Goal: Task Accomplishment & Management: Use online tool/utility

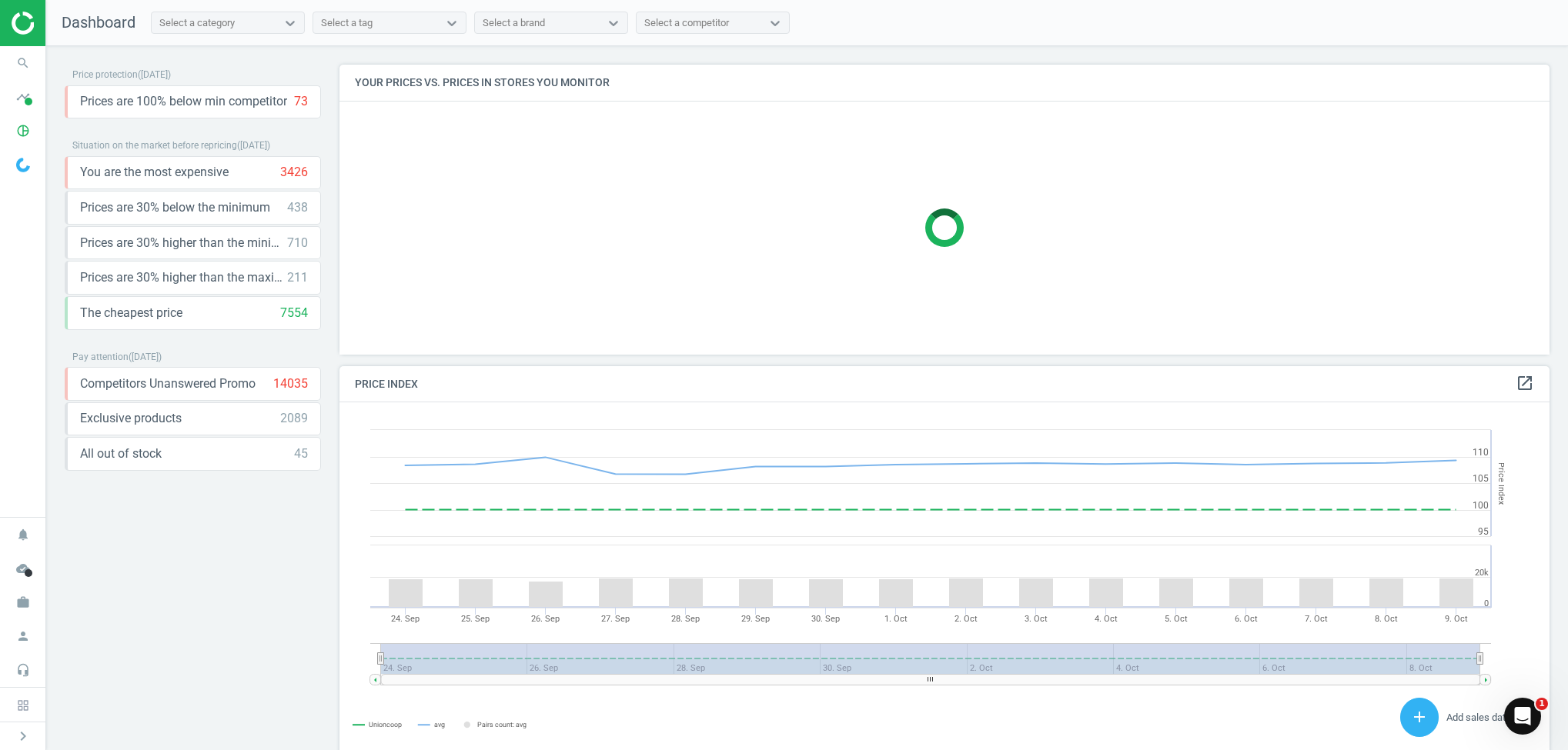
scroll to position [390, 1230]
click at [7, 27] on div at bounding box center [22, 23] width 46 height 46
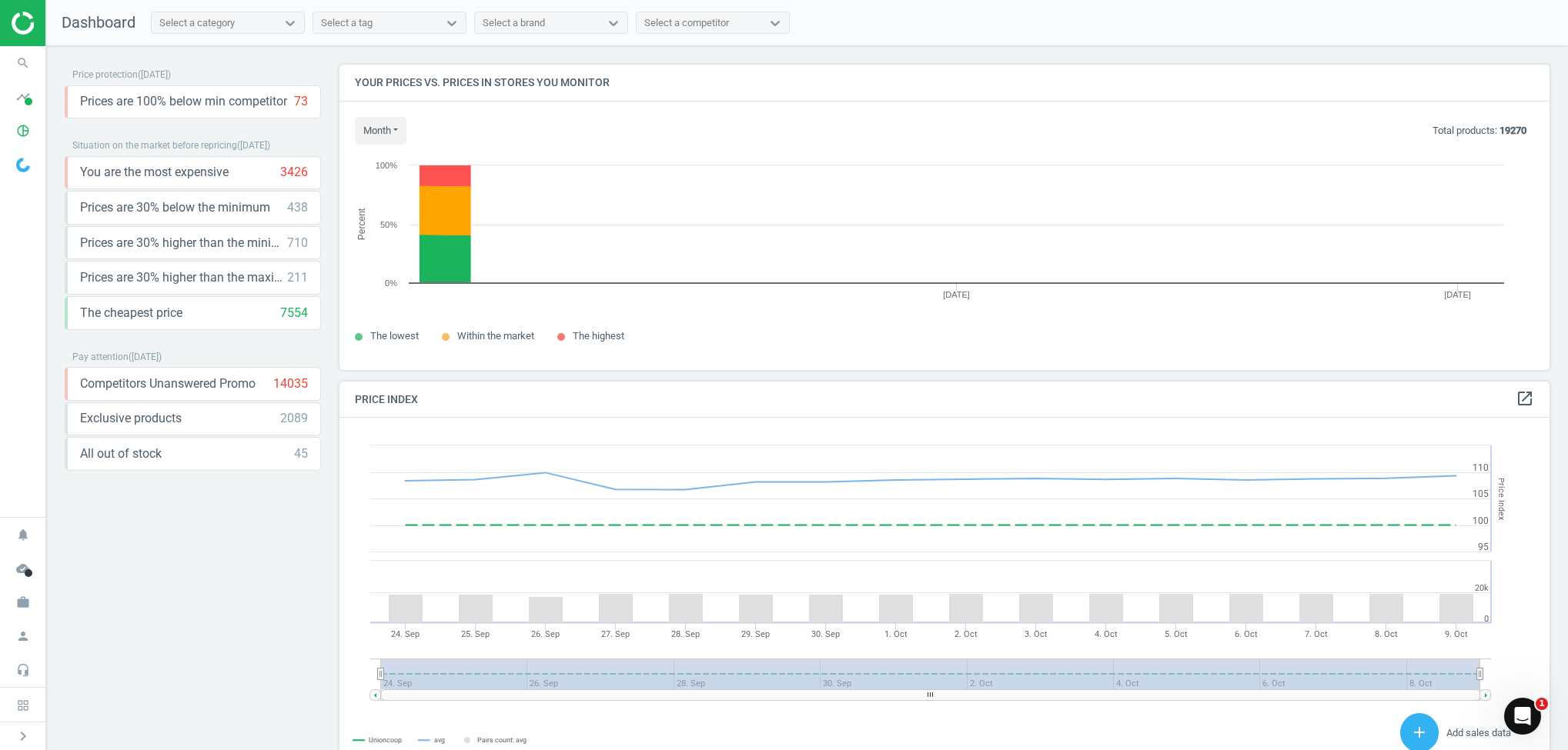
click at [17, 21] on img at bounding box center [66, 23] width 109 height 23
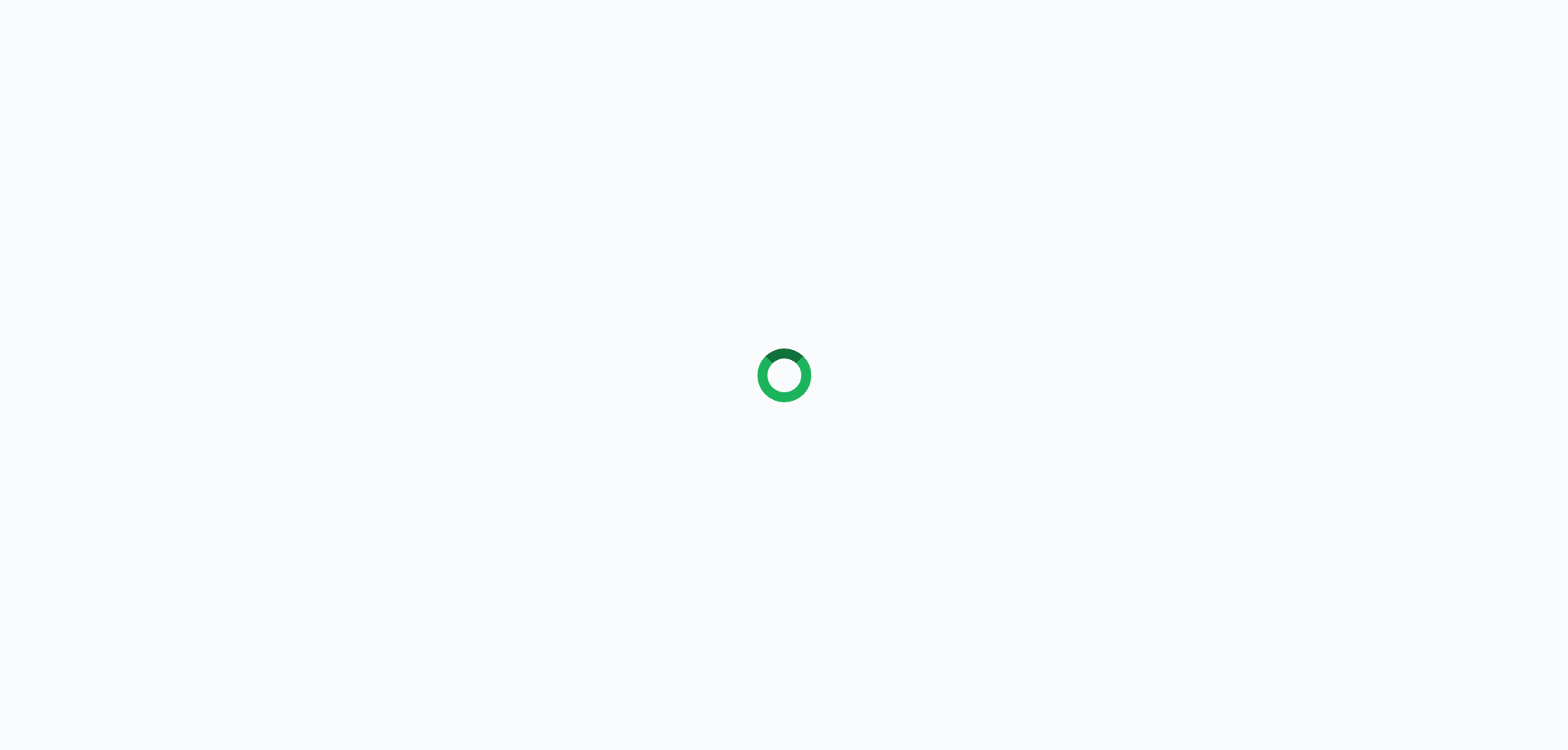
click at [84, 17] on div at bounding box center [784, 375] width 1568 height 750
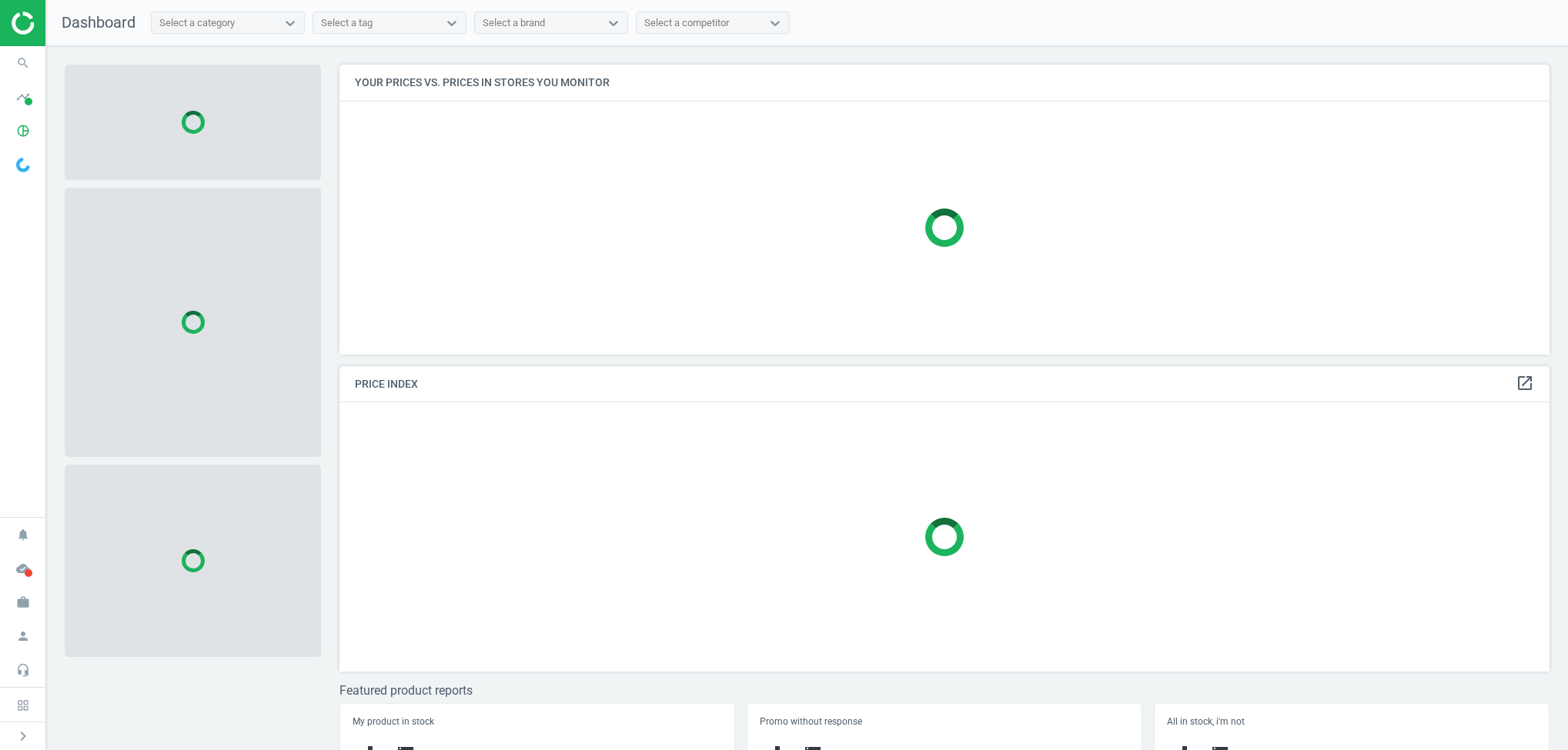
scroll to position [327, 1230]
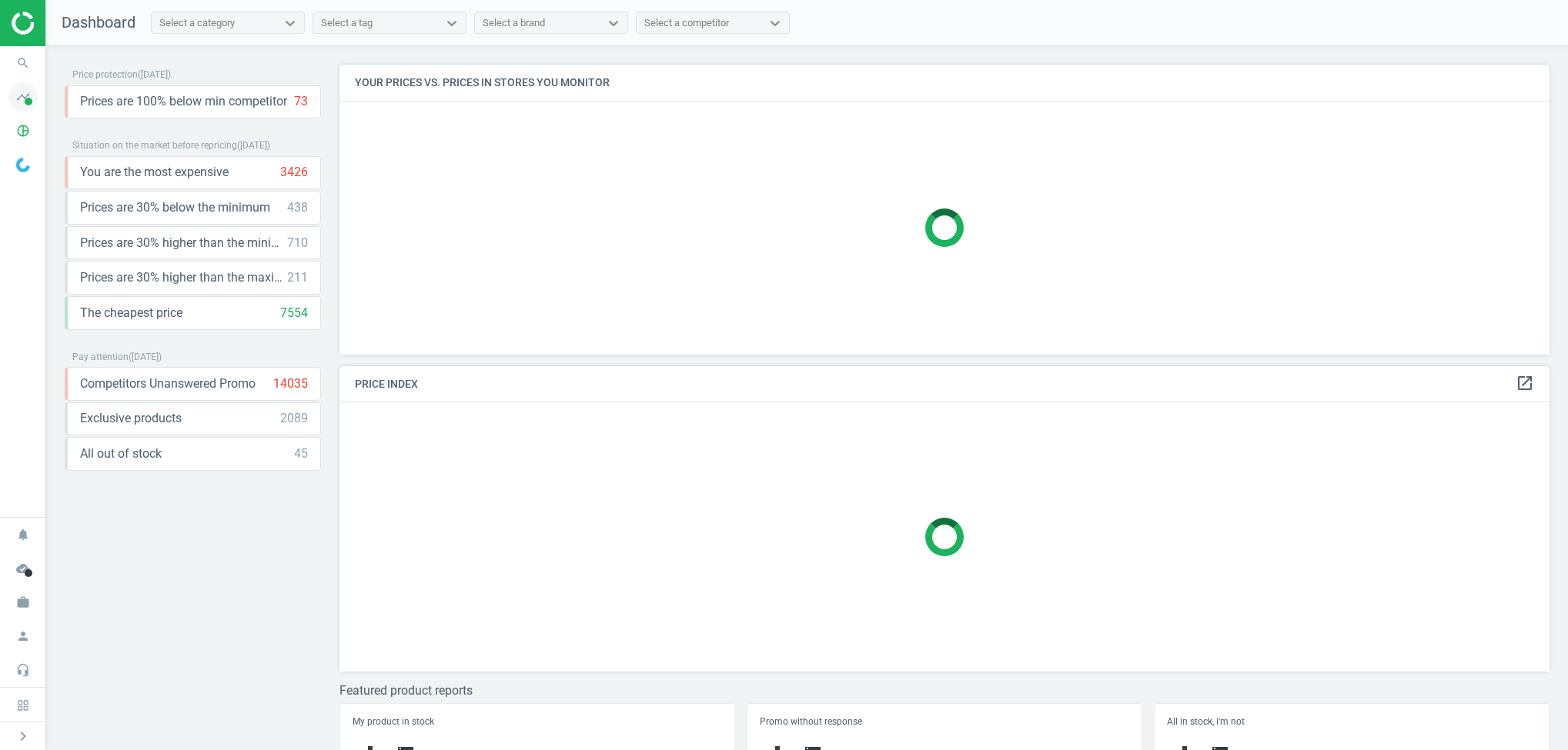
click at [26, 98] on span at bounding box center [28, 101] width 7 height 7
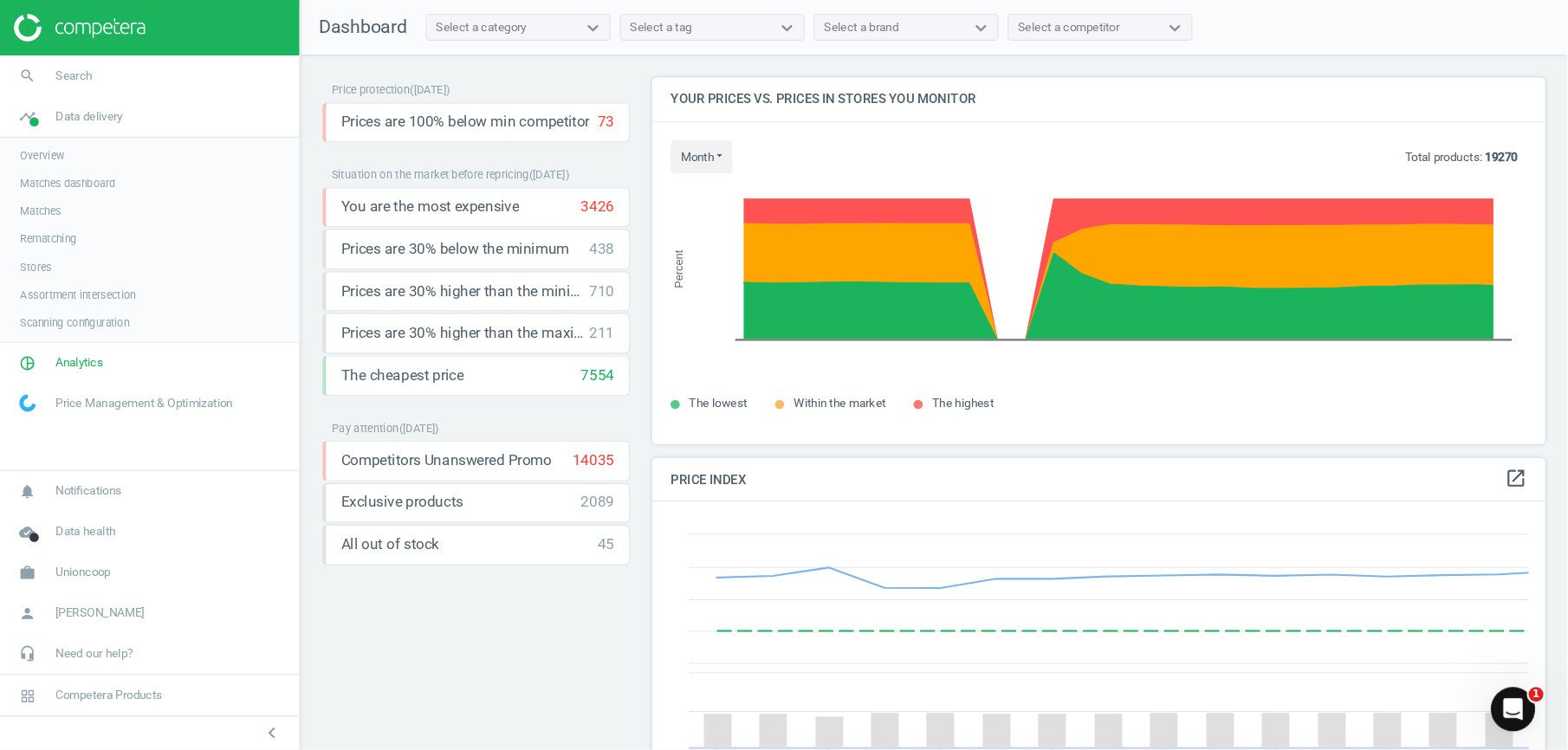
scroll to position [8, 8]
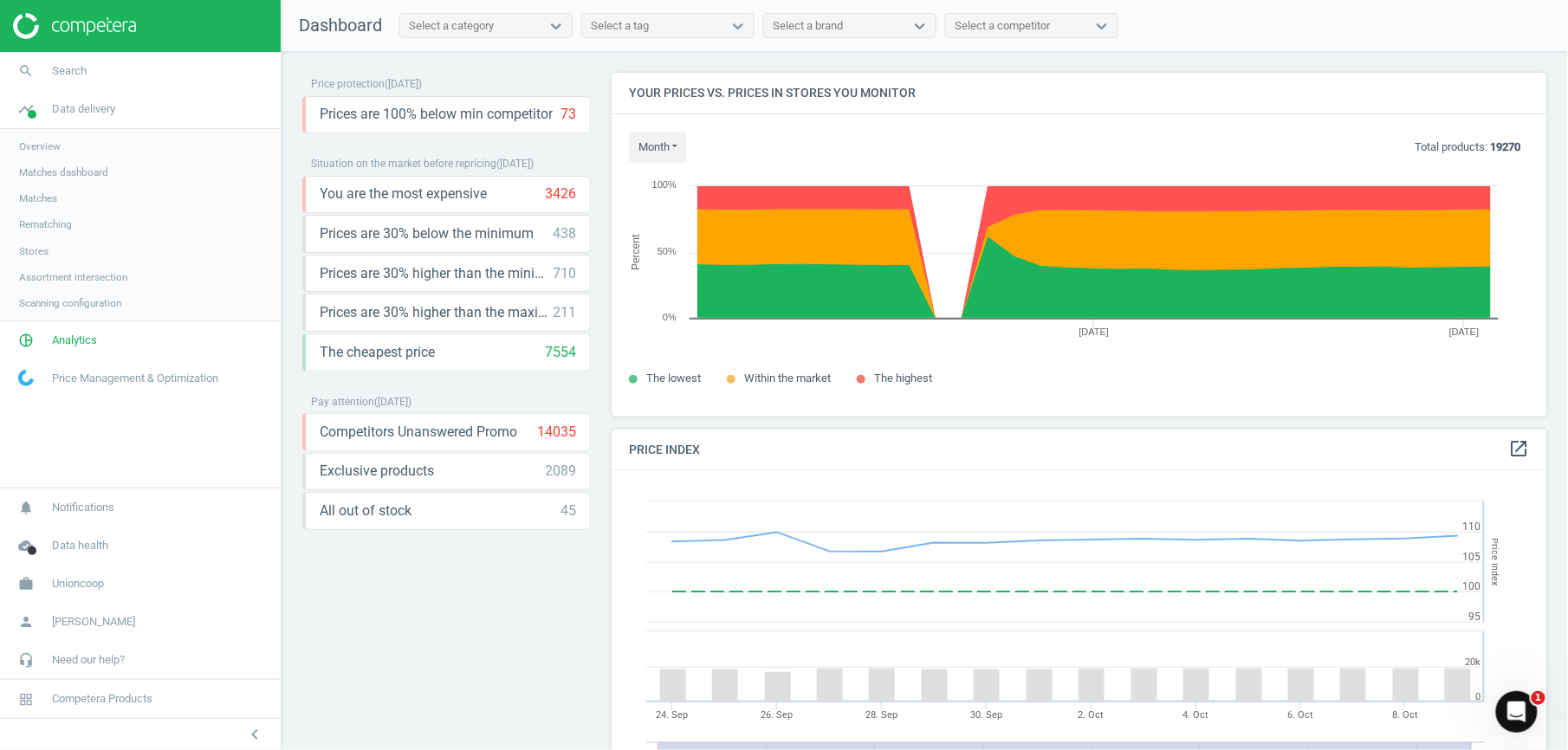
click at [39, 216] on link "Rematching" at bounding box center [140, 224] width 280 height 26
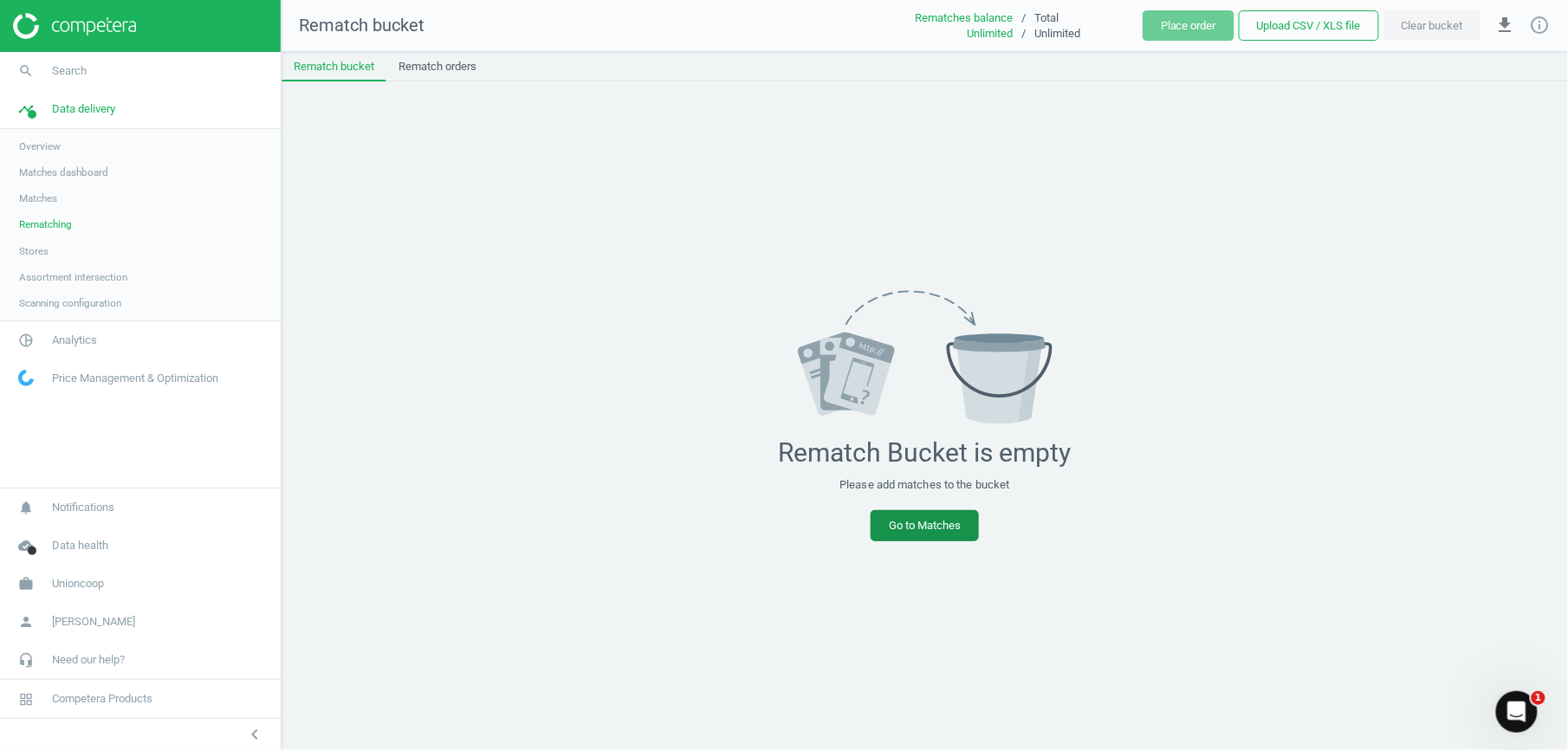
click at [916, 533] on link "Go to Matches" at bounding box center [925, 525] width 108 height 31
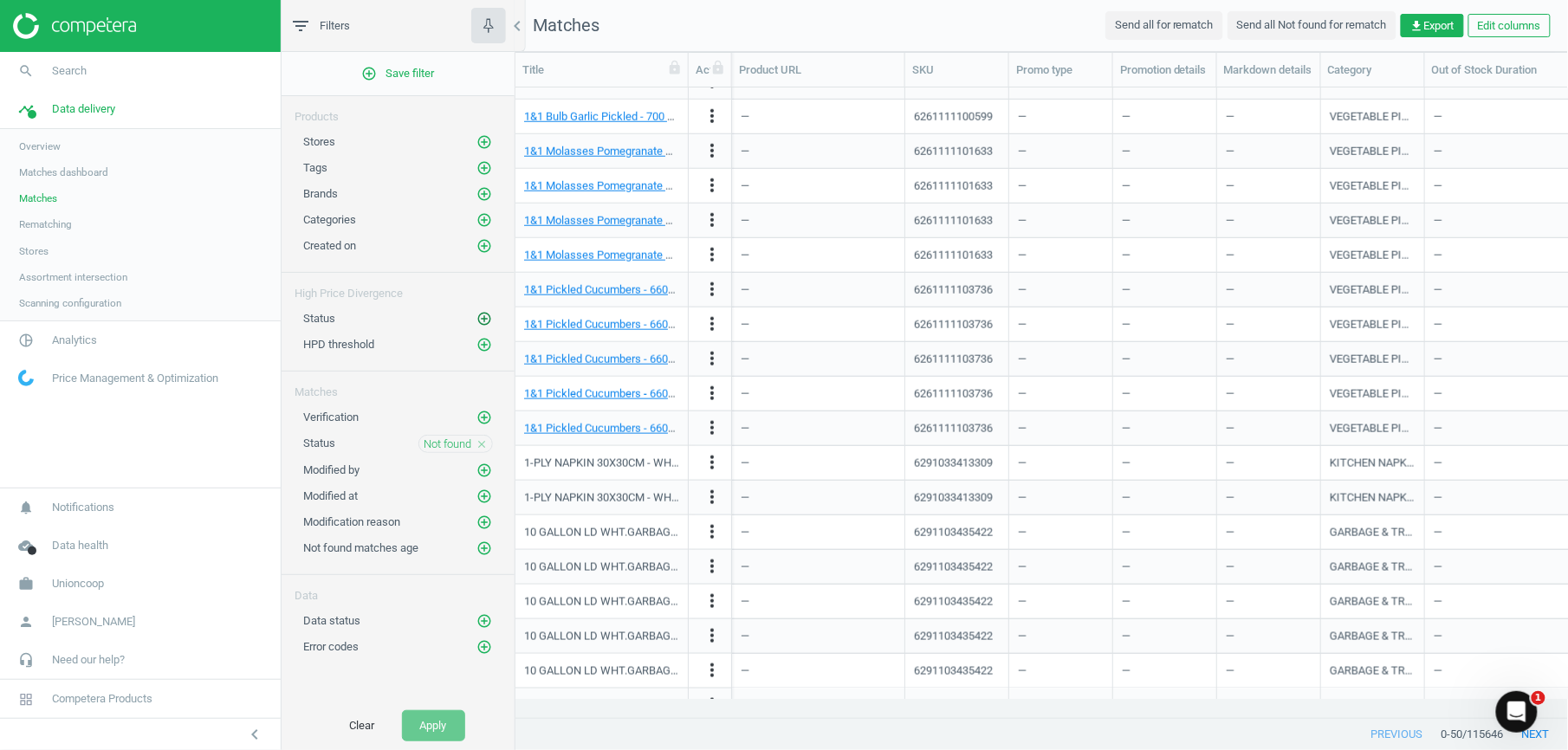
click at [486, 324] on icon "add_circle_outline" at bounding box center [484, 318] width 16 height 16
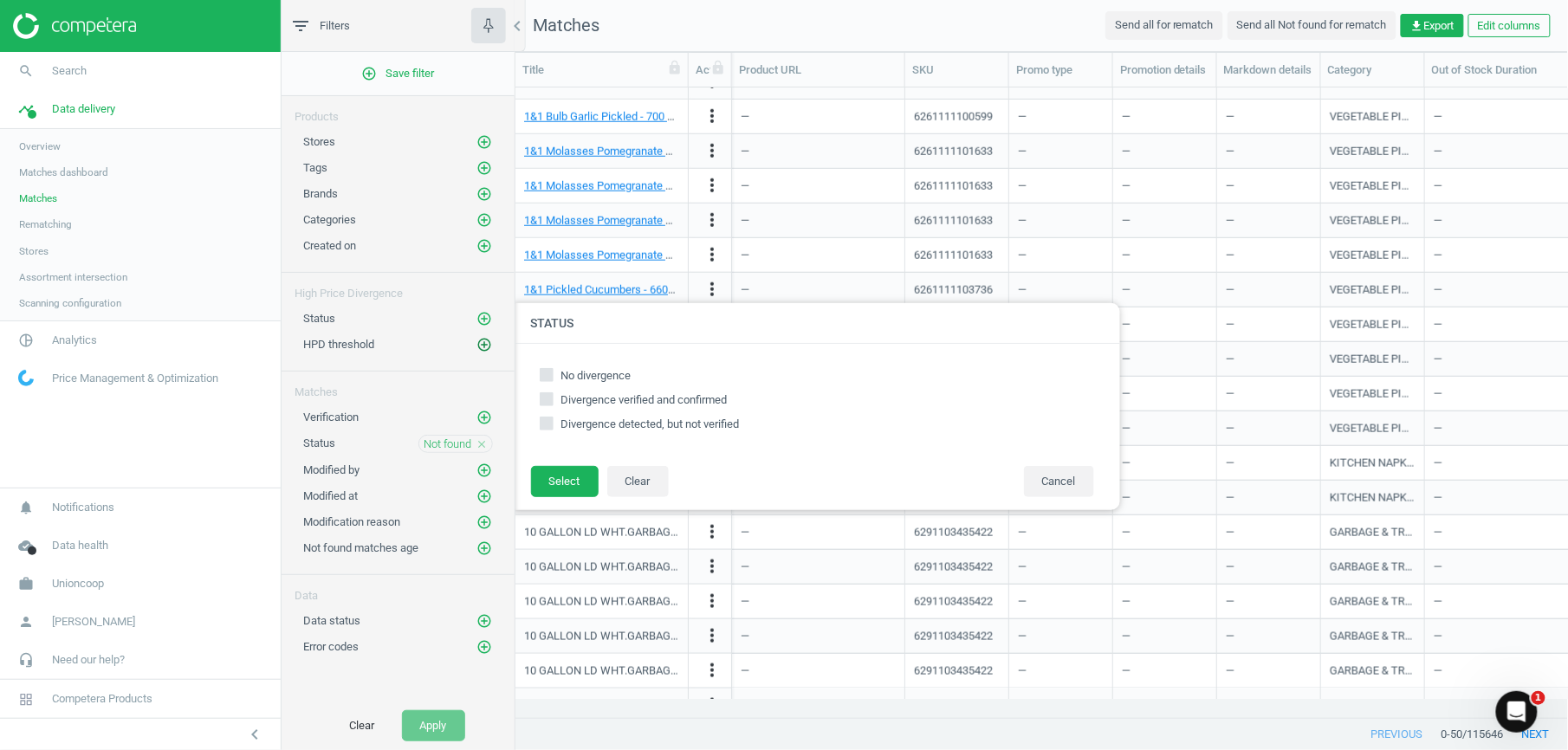
click at [481, 350] on icon "add_circle_outline" at bounding box center [484, 344] width 16 height 16
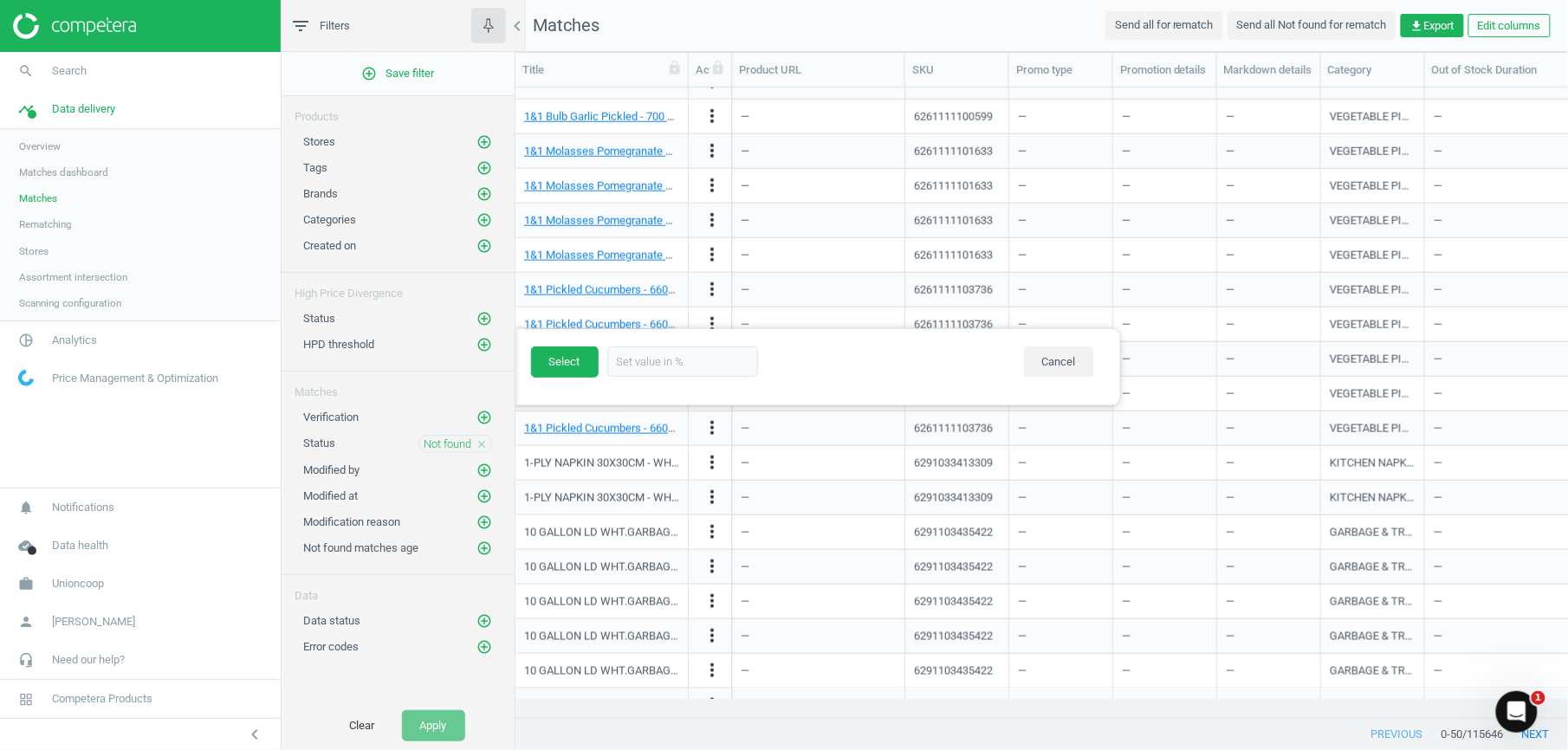
click at [493, 317] on div "Status add_circle_outline" at bounding box center [398, 315] width 233 height 26
click at [487, 318] on icon "add_circle_outline" at bounding box center [484, 318] width 16 height 16
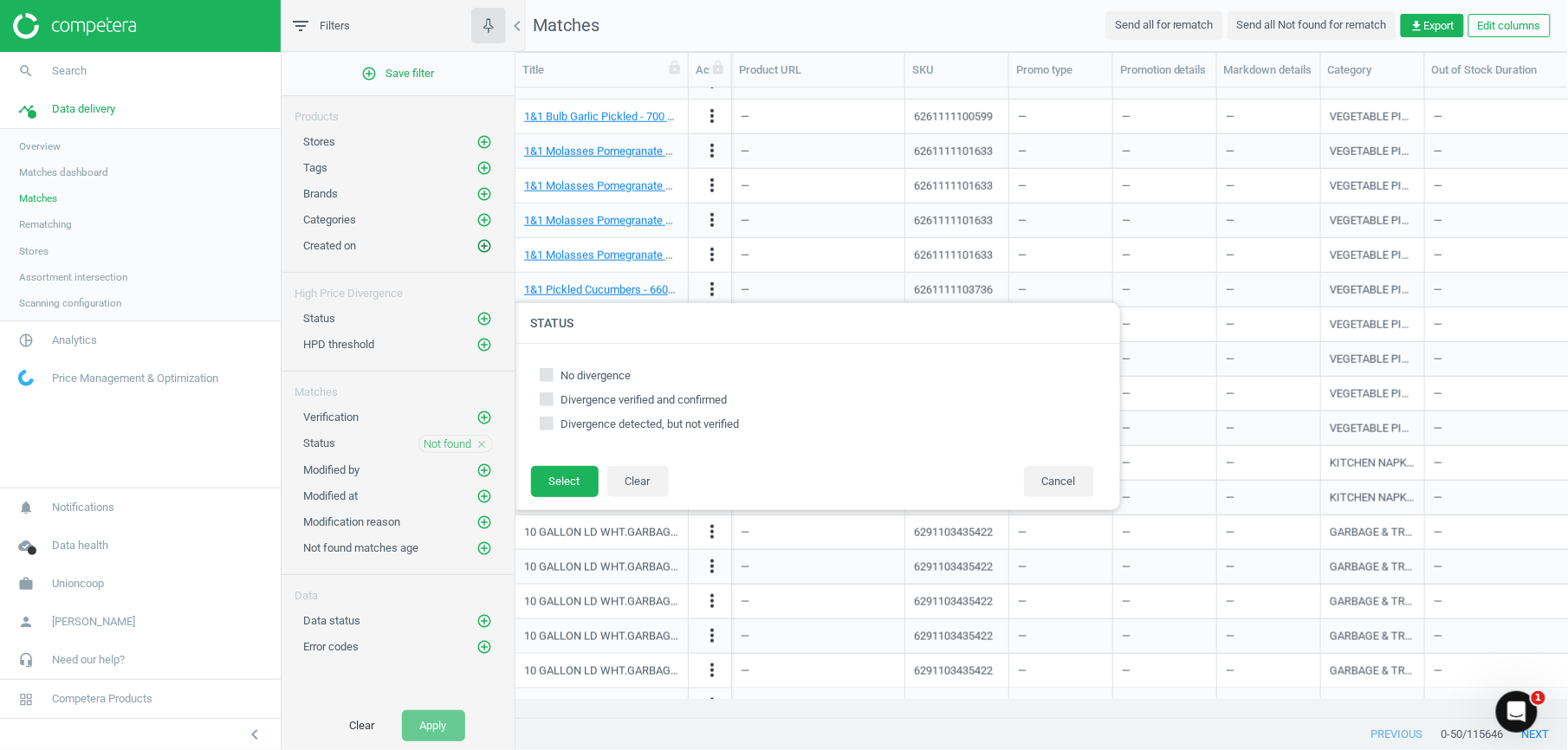
click at [480, 250] on icon "add_circle_outline" at bounding box center [484, 246] width 16 height 16
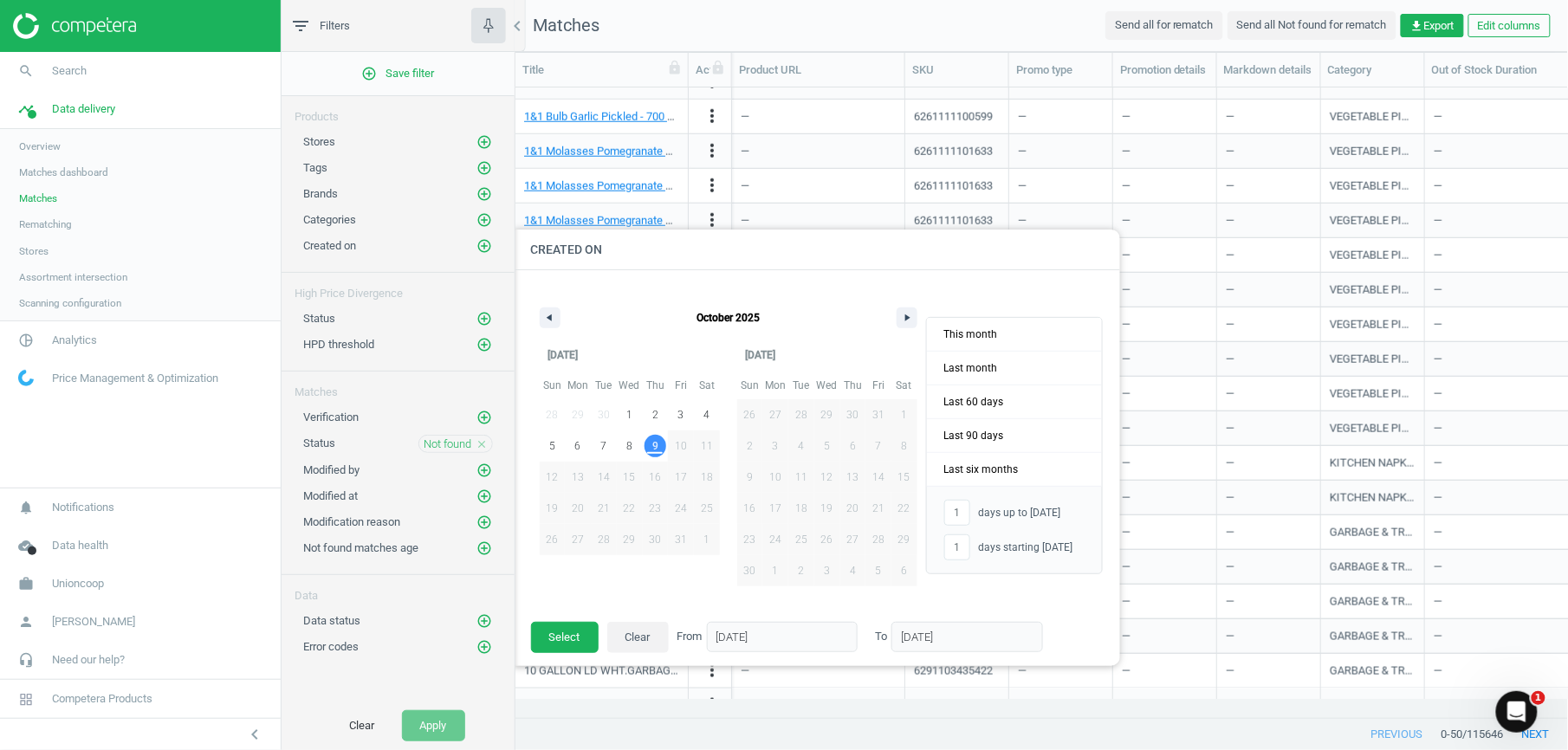
click at [656, 449] on span "9" at bounding box center [656, 445] width 7 height 31
click at [999, 366] on span "Last month" at bounding box center [1015, 368] width 175 height 33
type input "-"
type input "01/09/2025"
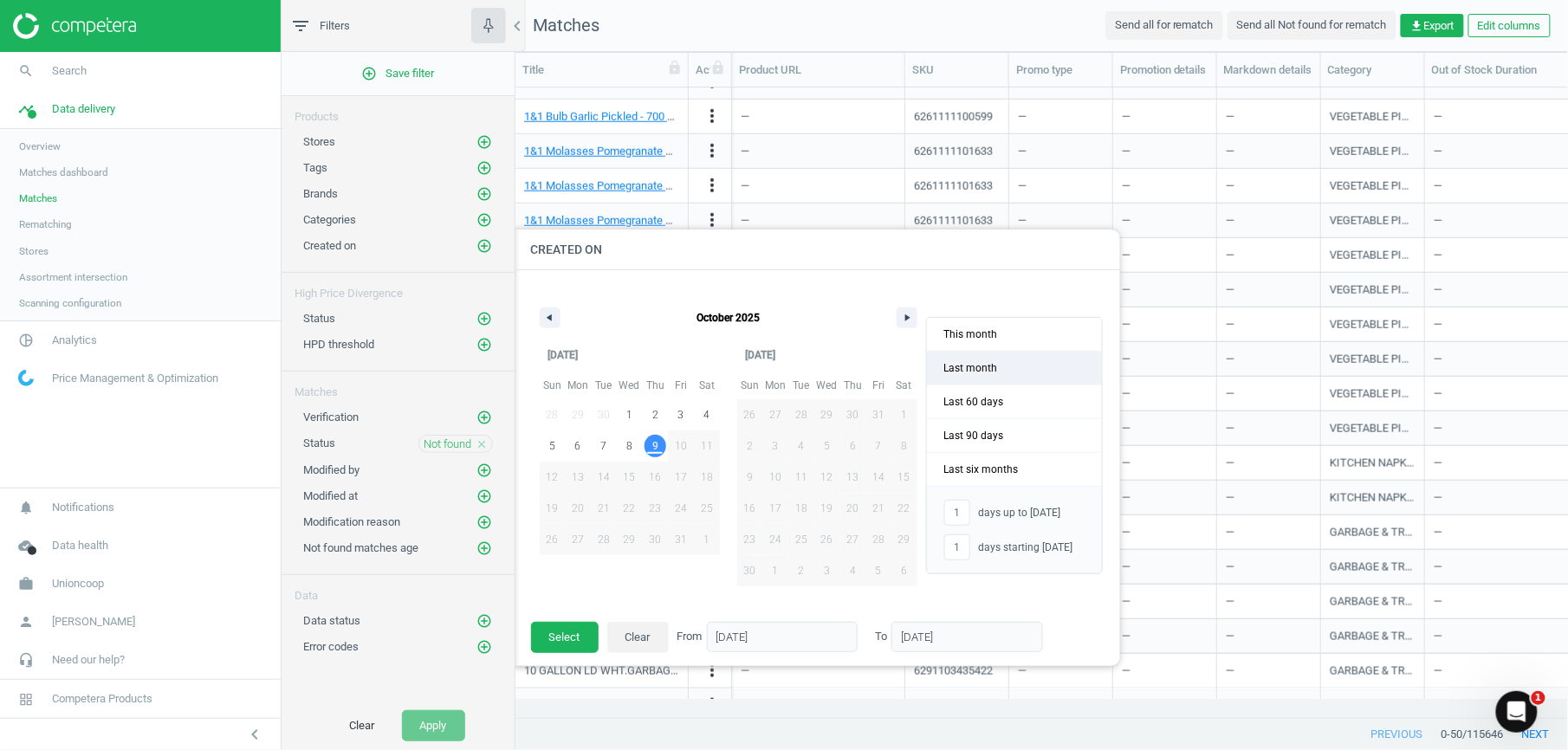
type input "30/09/2025"
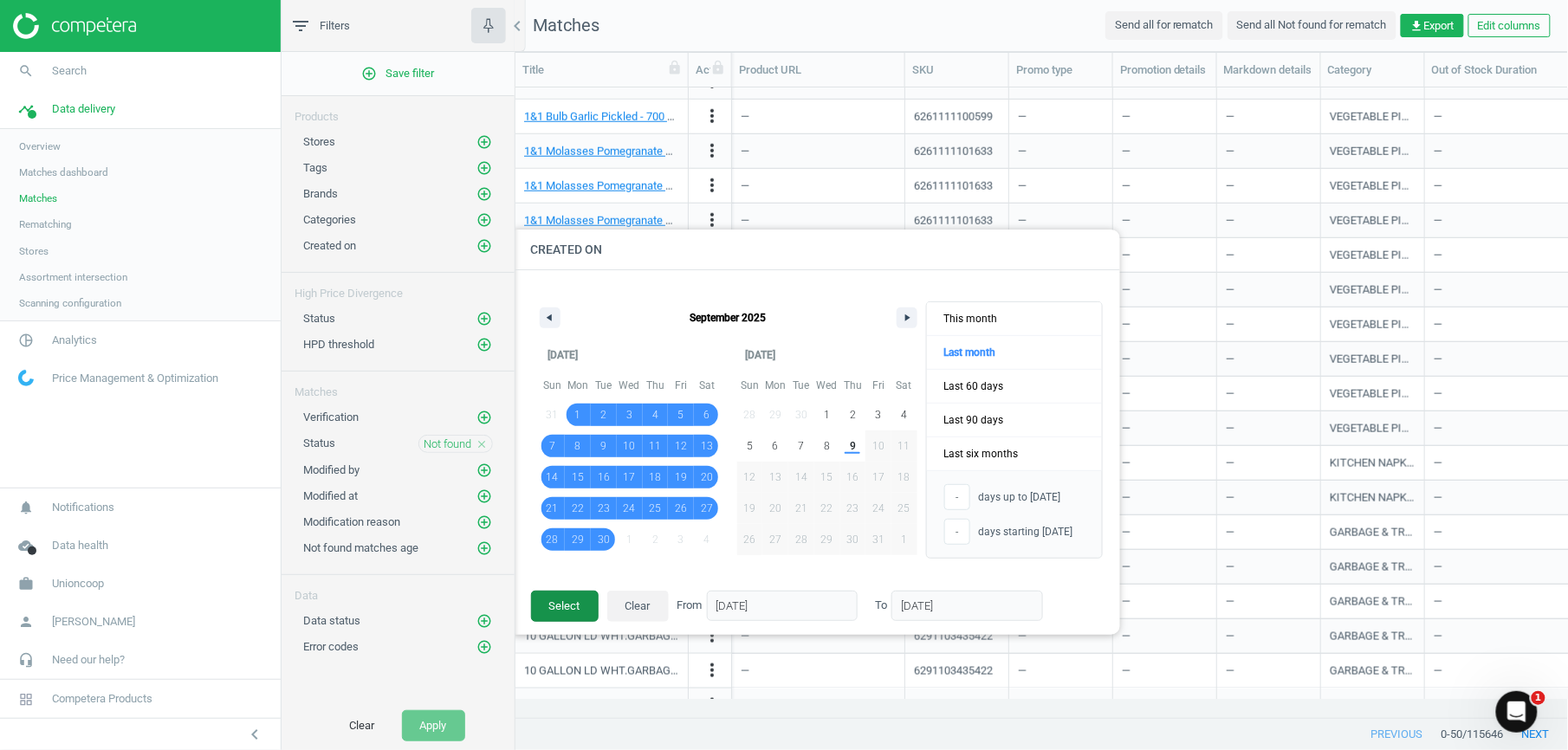
click at [563, 597] on button "Select" at bounding box center [564, 606] width 68 height 31
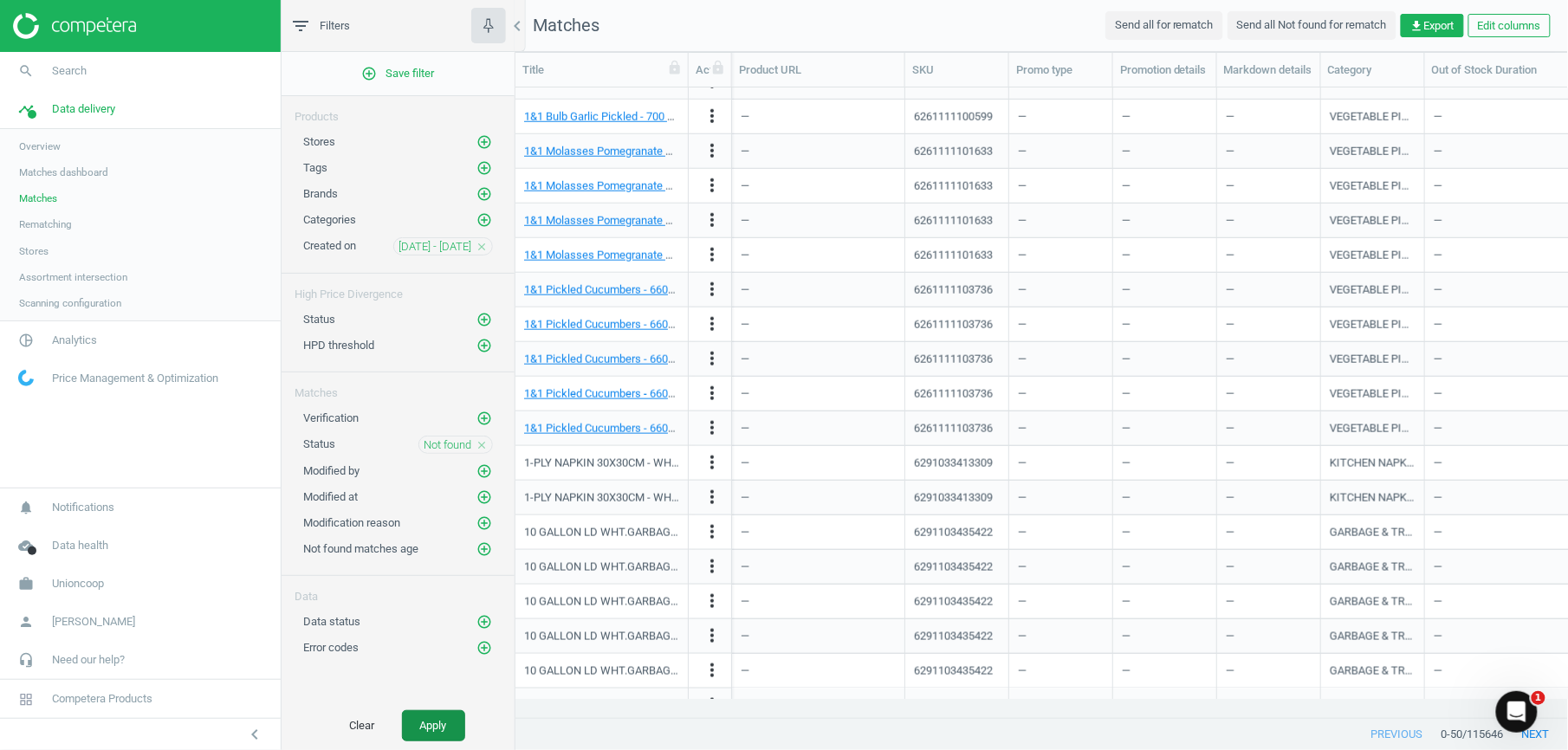
click at [417, 728] on button "Apply" at bounding box center [434, 725] width 63 height 31
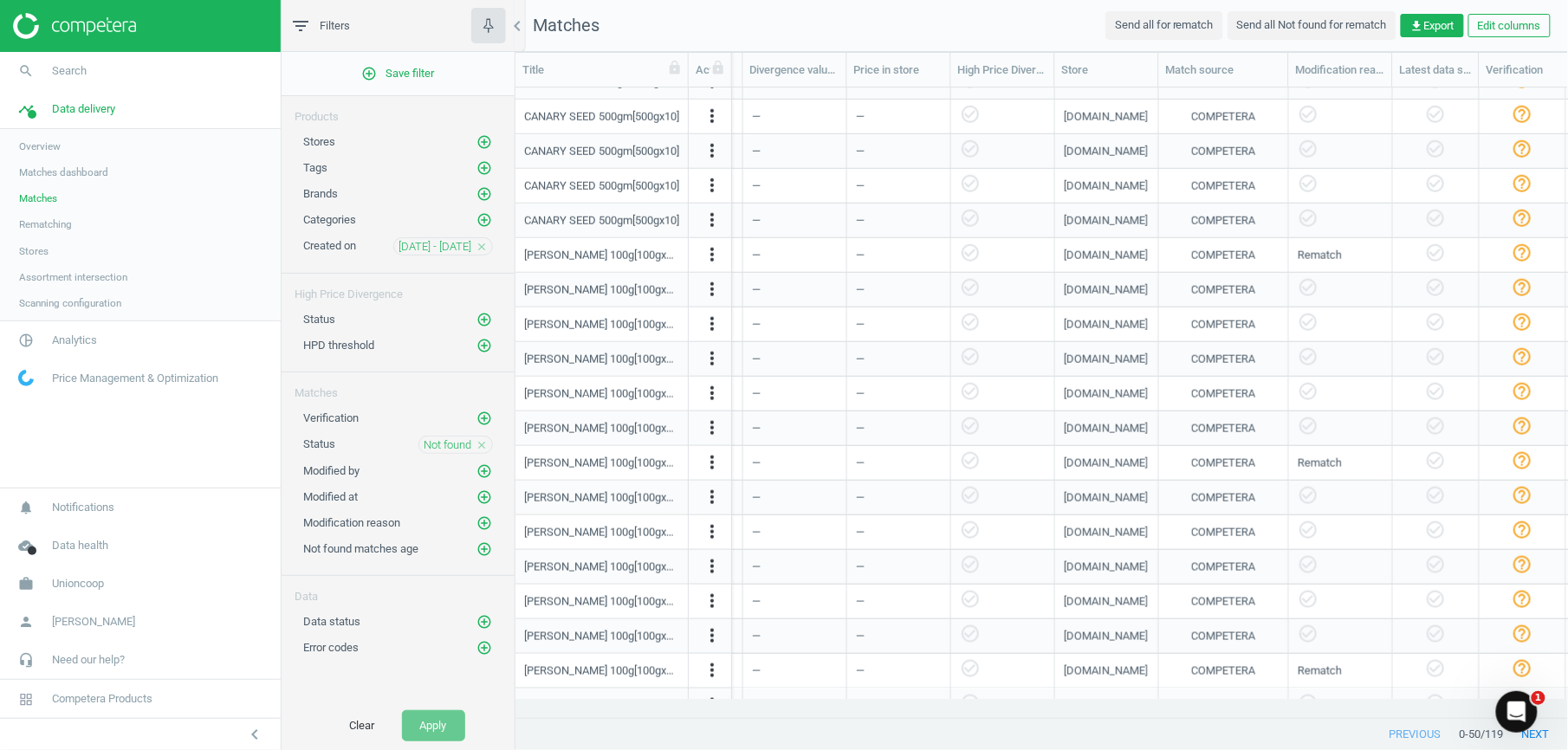
scroll to position [0, 1349]
click at [1123, 510] on div "gcc.luluhypermarket.com" at bounding box center [1107, 497] width 86 height 31
click at [1116, 503] on div "gcc.luluhypermarket.com" at bounding box center [1106, 498] width 84 height 16
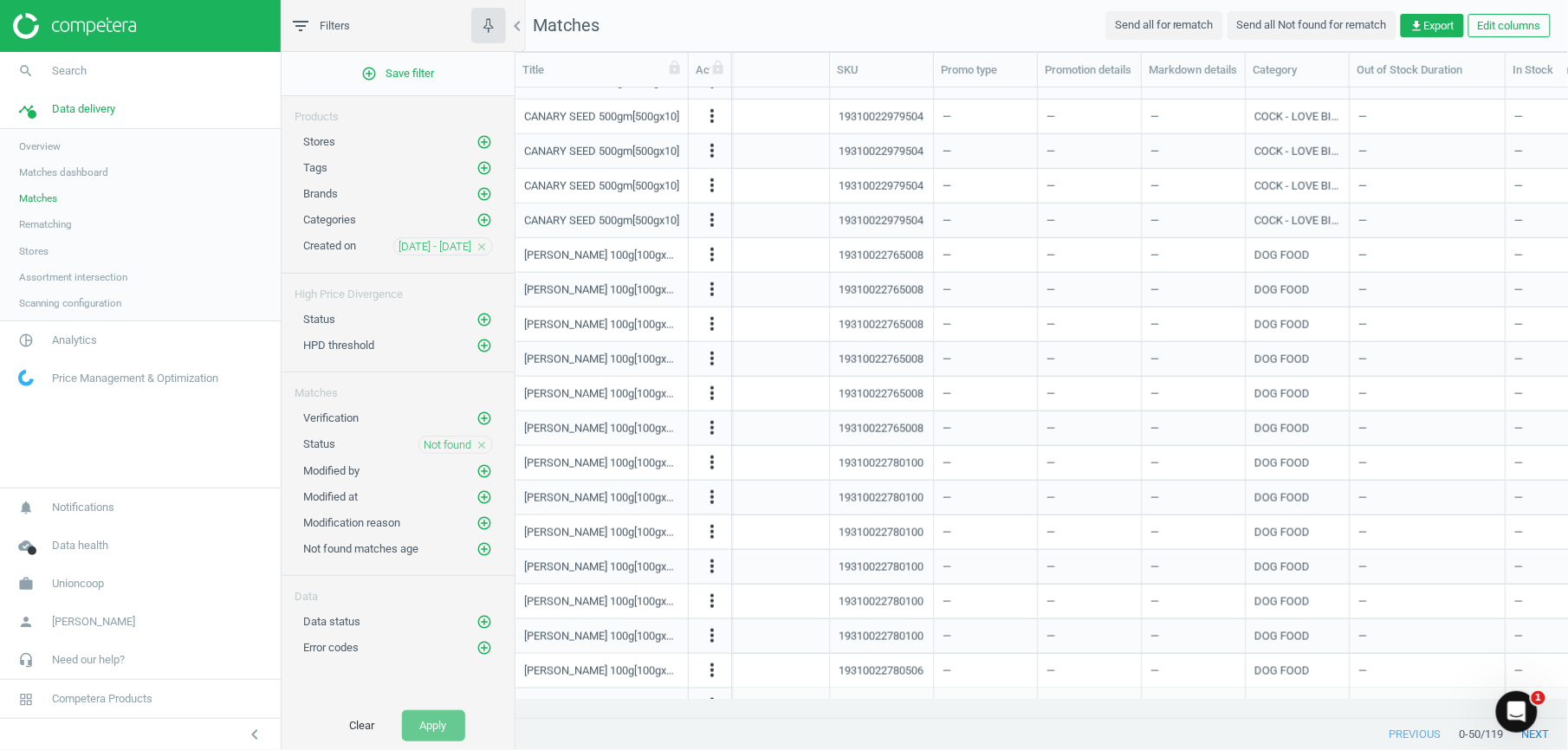
scroll to position [0, 0]
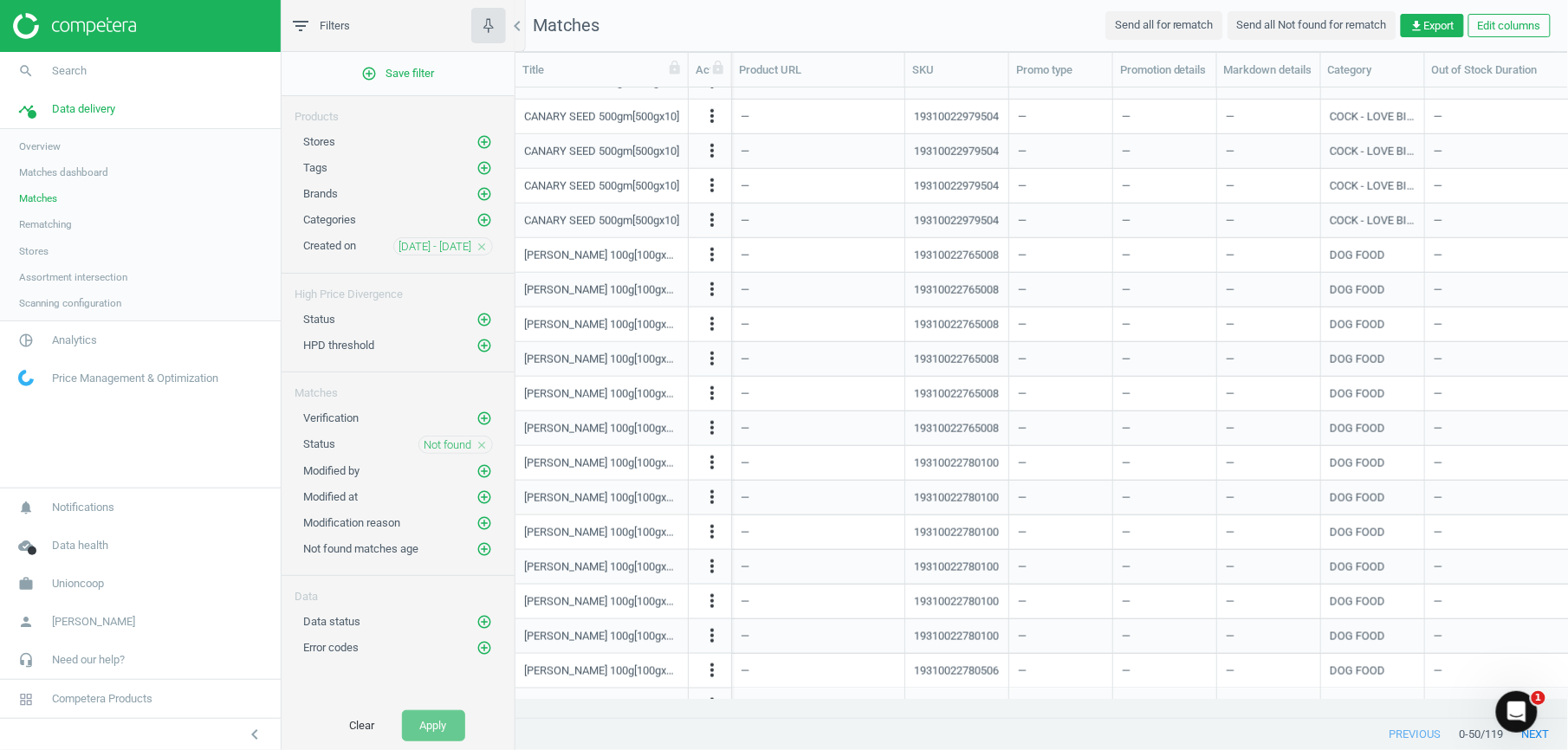
click at [954, 131] on div "19310022979504" at bounding box center [957, 116] width 104 height 34
drag, startPoint x: 954, startPoint y: 118, endPoint x: 962, endPoint y: 641, distance: 523.1
click at [961, 641] on div "19310022780100" at bounding box center [956, 636] width 85 height 16
click at [558, 571] on div "CESAR CHKN 100g[100gx24]" at bounding box center [602, 567] width 155 height 16
drag, startPoint x: 525, startPoint y: 255, endPoint x: 608, endPoint y: 258, distance: 83.1
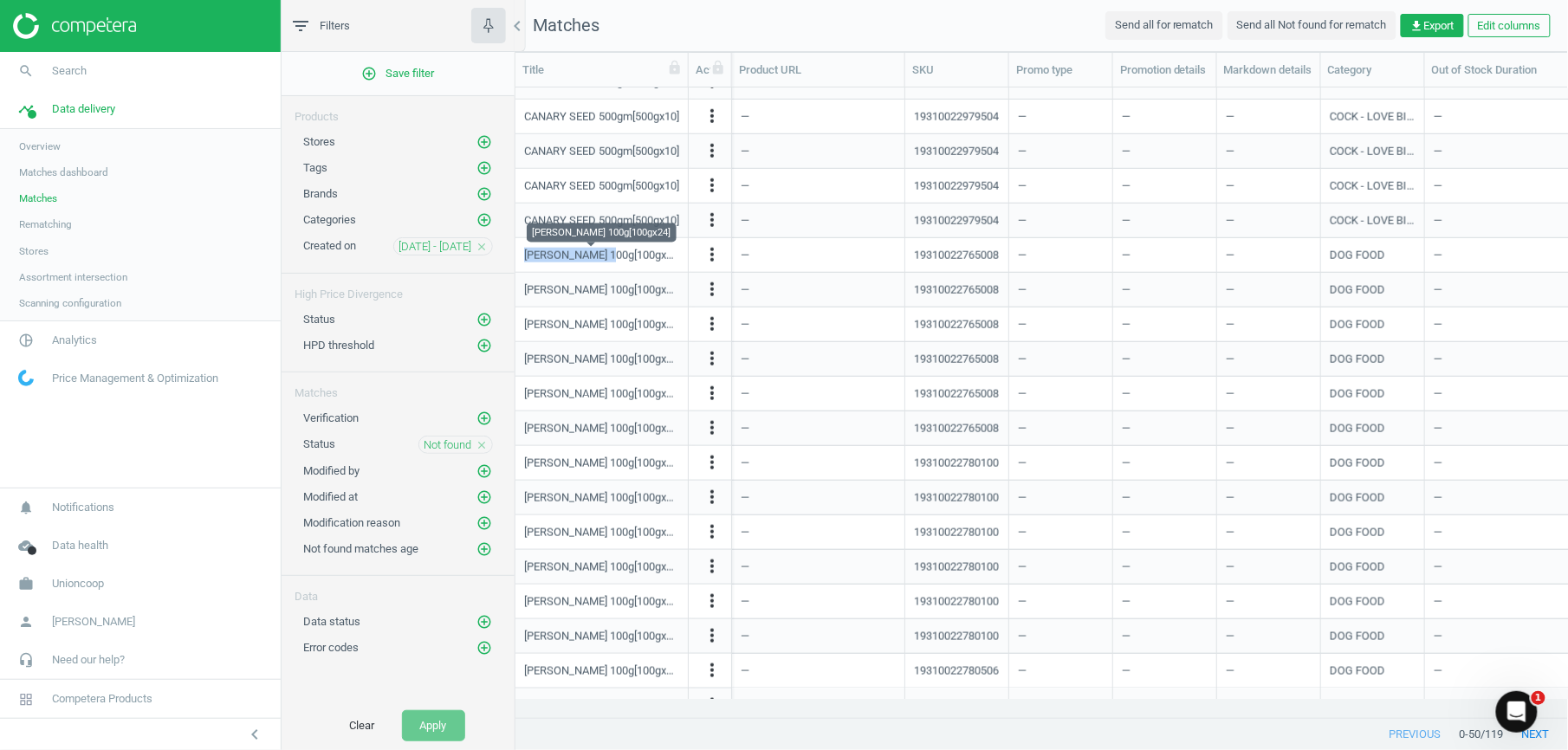
click at [608, 258] on div "CESAR BEEF 100g[100gx24]" at bounding box center [602, 255] width 155 height 16
drag, startPoint x: 608, startPoint y: 258, endPoint x: 546, endPoint y: 258, distance: 62.0
click at [546, 258] on div "CESAR BEEF 100g[100gx24]" at bounding box center [602, 255] width 155 height 16
drag, startPoint x: 523, startPoint y: 255, endPoint x: 663, endPoint y: 258, distance: 140.0
click at [663, 258] on div "CESAR BEEF 100g[100gx24]" at bounding box center [602, 255] width 155 height 31
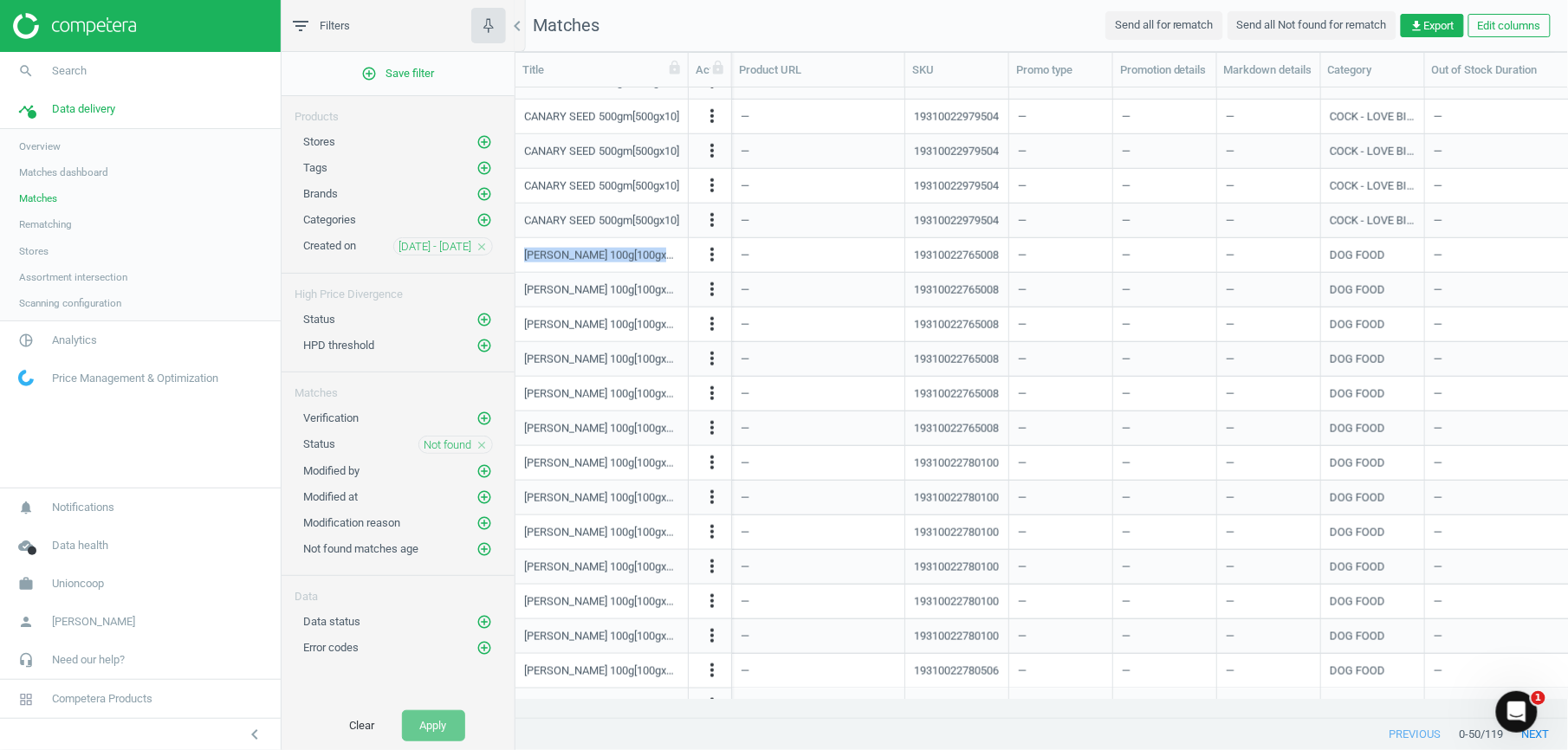
copy div "CESAR BEEF 100g[100gx24]"
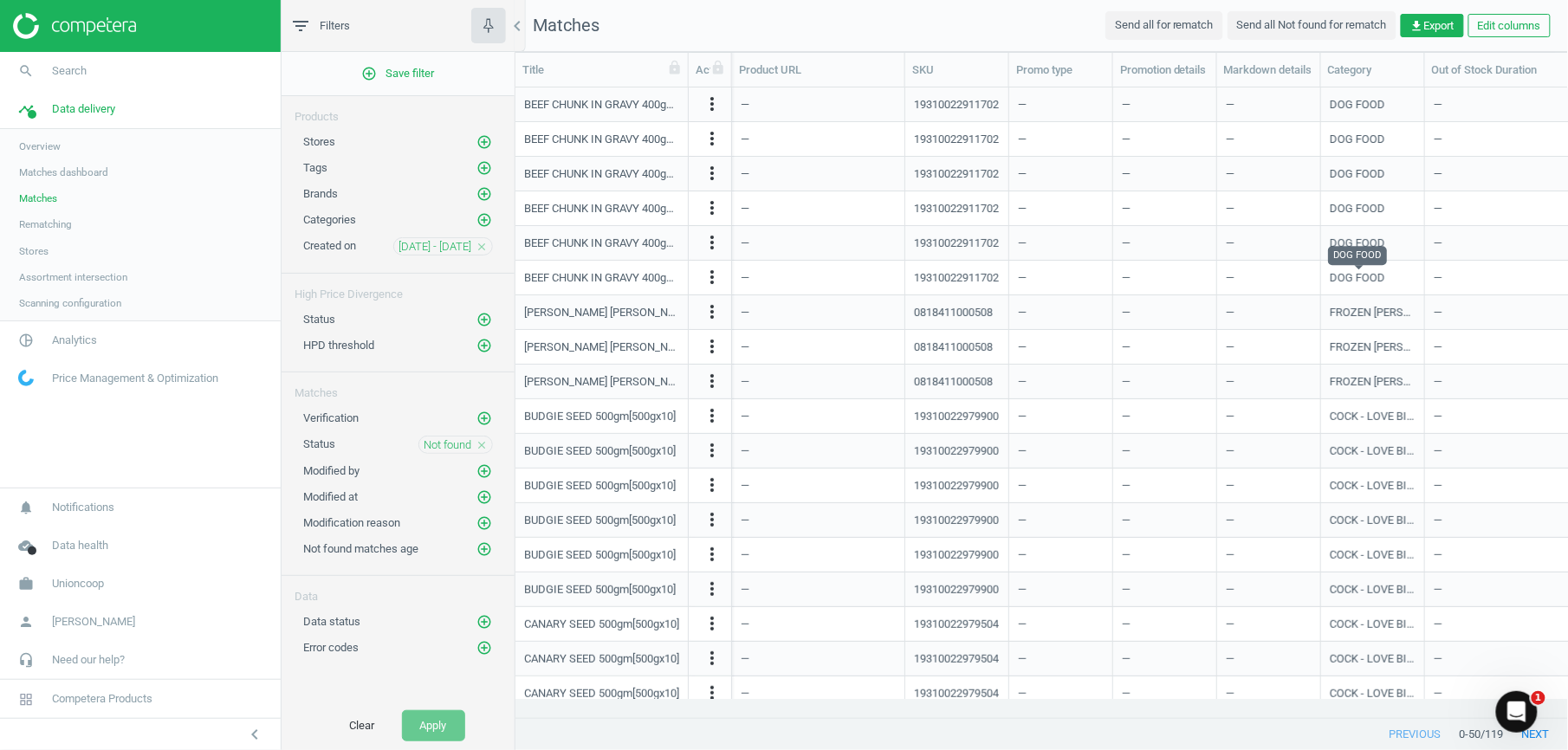
scroll to position [594, 1036]
